Goal: Check status: Check status

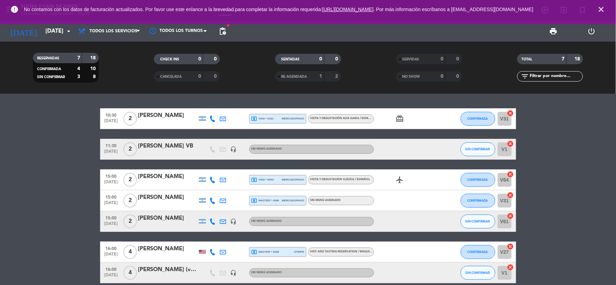
scroll to position [33, 0]
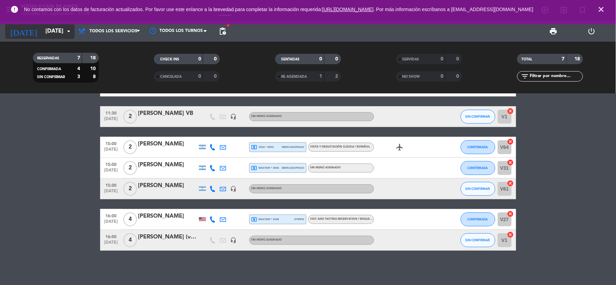
click at [19, 32] on icon "[DATE]" at bounding box center [23, 31] width 37 height 15
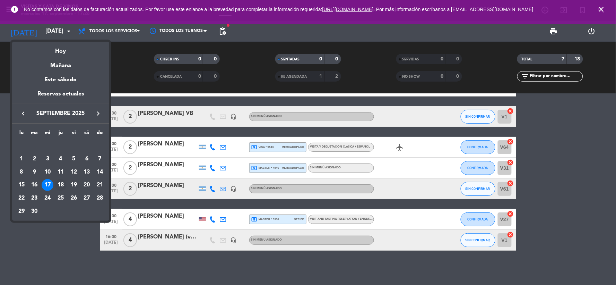
click at [64, 184] on div "18" at bounding box center [61, 185] width 12 height 12
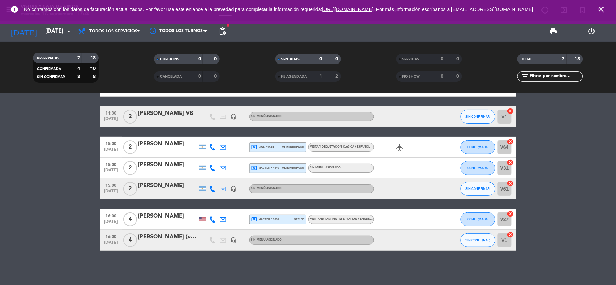
type input "[DEMOGRAPHIC_DATA][DATE]"
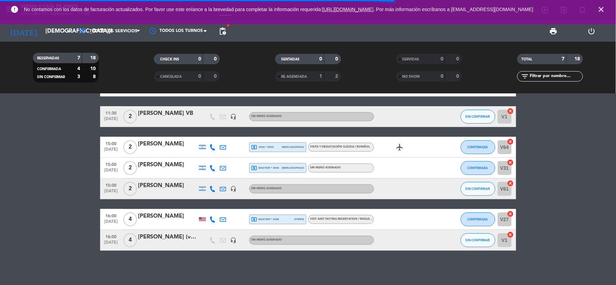
click at [604, 11] on icon "close" at bounding box center [601, 9] width 8 height 8
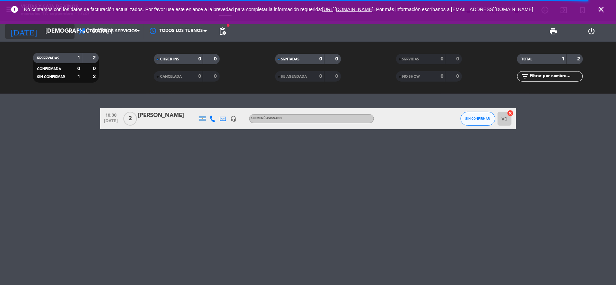
click at [58, 32] on input "[DEMOGRAPHIC_DATA][DATE]" at bounding box center [78, 32] width 73 height 14
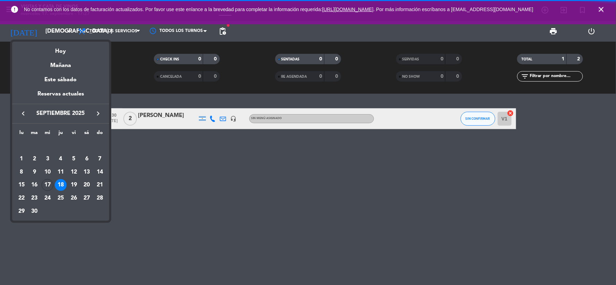
click at [77, 184] on div "19" at bounding box center [74, 185] width 12 height 12
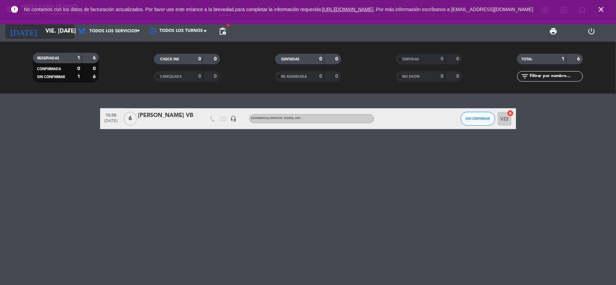
click at [42, 32] on input "vie. 19 sep." at bounding box center [78, 32] width 73 height 14
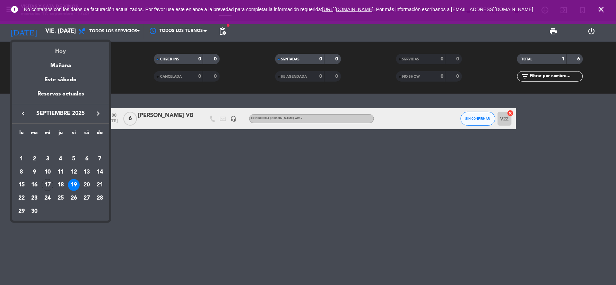
click at [56, 50] on div "Hoy" at bounding box center [60, 49] width 97 height 14
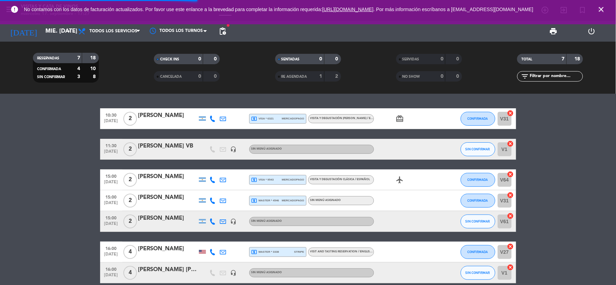
click at [222, 33] on span "pending_actions" at bounding box center [222, 31] width 8 height 8
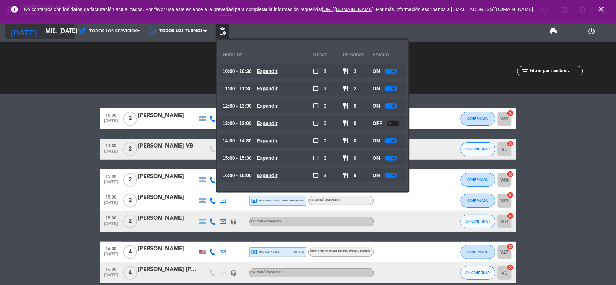
click at [51, 37] on input "[DATE]" at bounding box center [78, 32] width 73 height 14
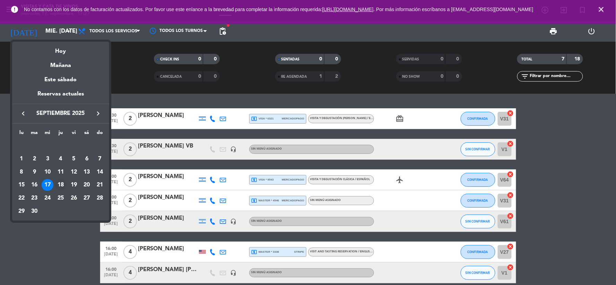
click at [61, 185] on div "18" at bounding box center [61, 185] width 12 height 12
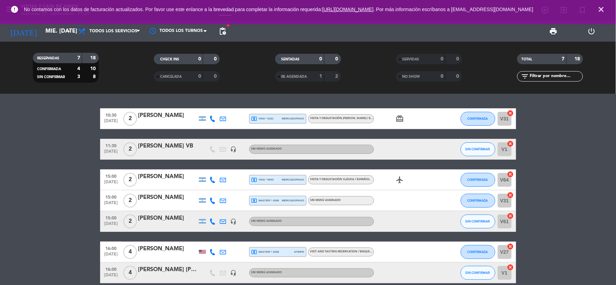
type input "[DEMOGRAPHIC_DATA][DATE]"
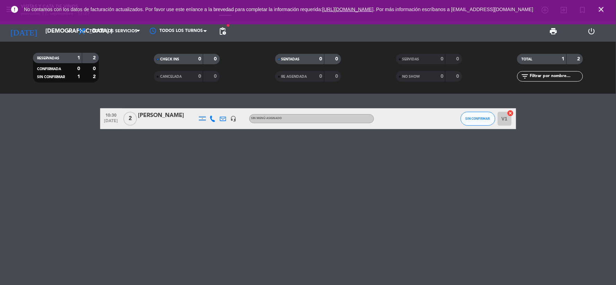
click at [227, 29] on span "pending_actions" at bounding box center [223, 31] width 14 height 14
click at [222, 34] on span "pending_actions" at bounding box center [222, 31] width 8 height 8
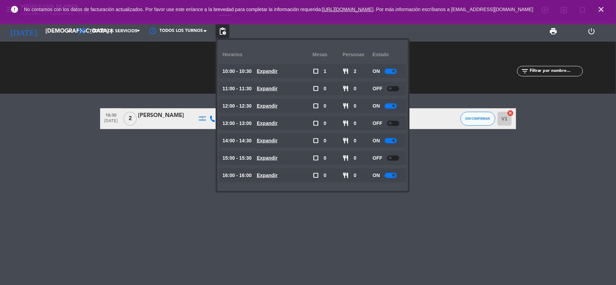
click at [505, 184] on div "10:30 sep. 18 2 geraldine rodriguez headset_mic Sin menú asignado SIN CONFIRMAR…" at bounding box center [308, 189] width 616 height 191
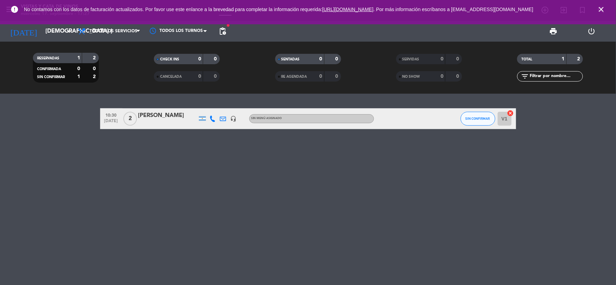
click at [601, 8] on icon "close" at bounding box center [601, 9] width 8 height 8
